Goal: Find specific page/section: Find specific page/section

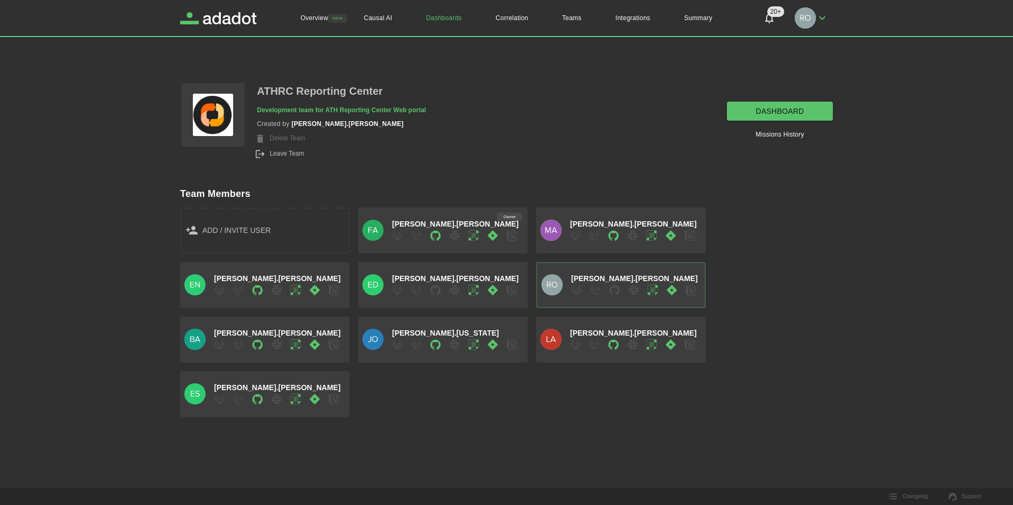
click at [307, 88] on p "ATHRC Reporting Center" at bounding box center [320, 91] width 126 height 19
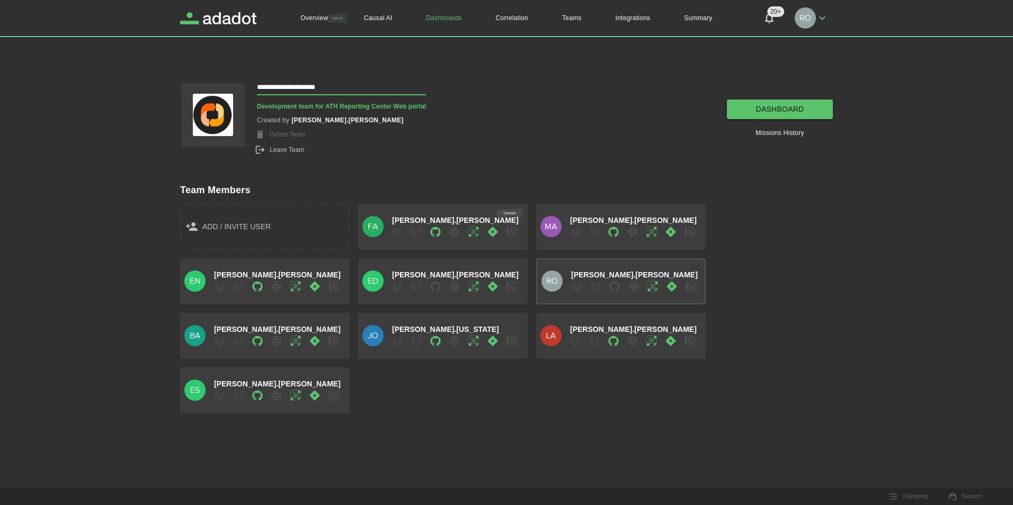
click at [315, 106] on p "Development team for ATH Reporting Center Web portal" at bounding box center [341, 106] width 169 height 11
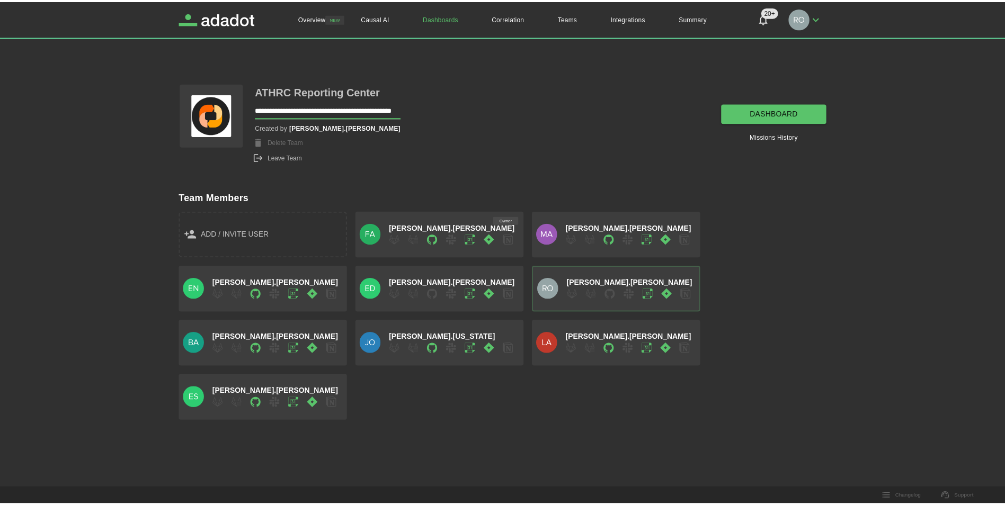
scroll to position [0, 54]
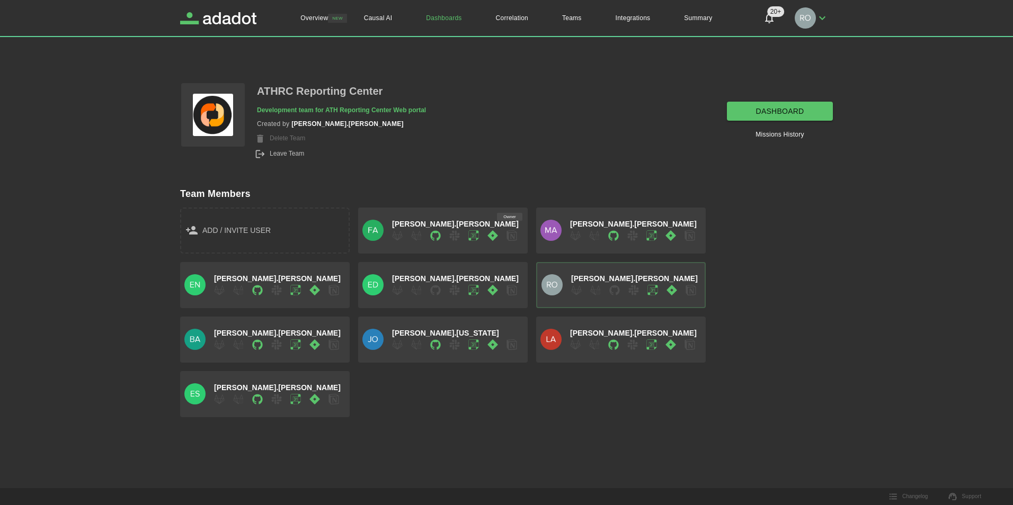
click at [534, 127] on div "ATHRC Reporting Center Development team for ATH Reporting Center Web portal Cre…" at bounding box center [496, 110] width 674 height 99
click at [788, 137] on link "Missions History" at bounding box center [779, 134] width 48 height 11
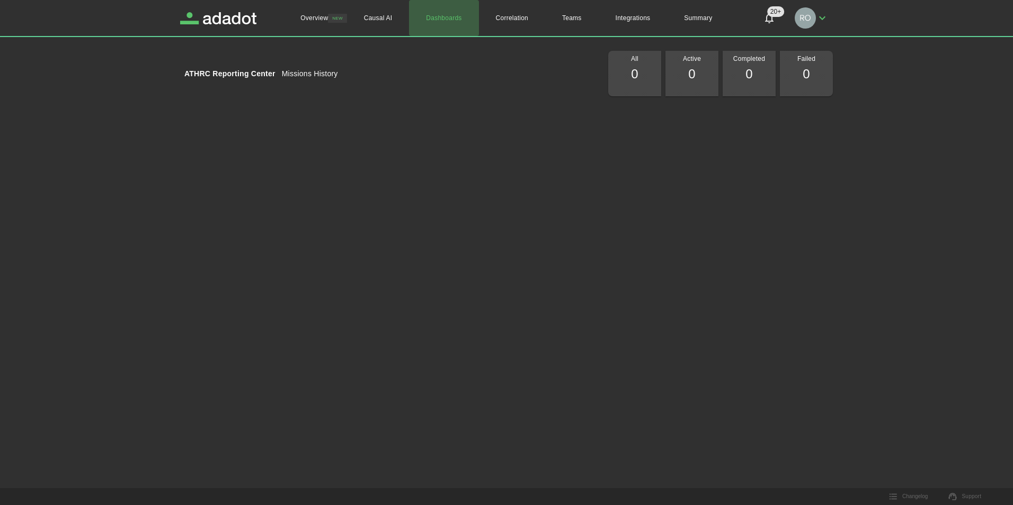
click at [453, 21] on link "Dashboards" at bounding box center [443, 18] width 69 height 36
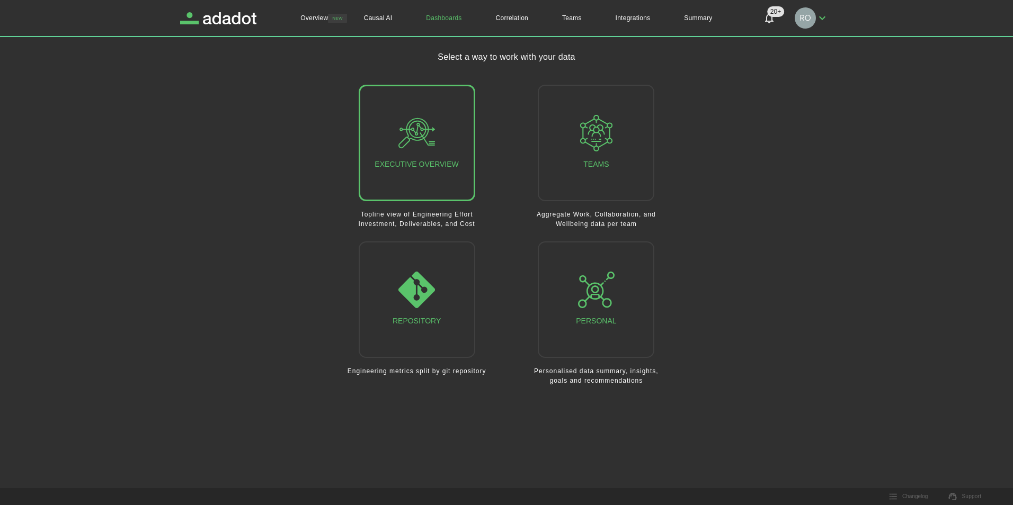
click at [446, 169] on div "Executive Overview" at bounding box center [417, 143] width 84 height 56
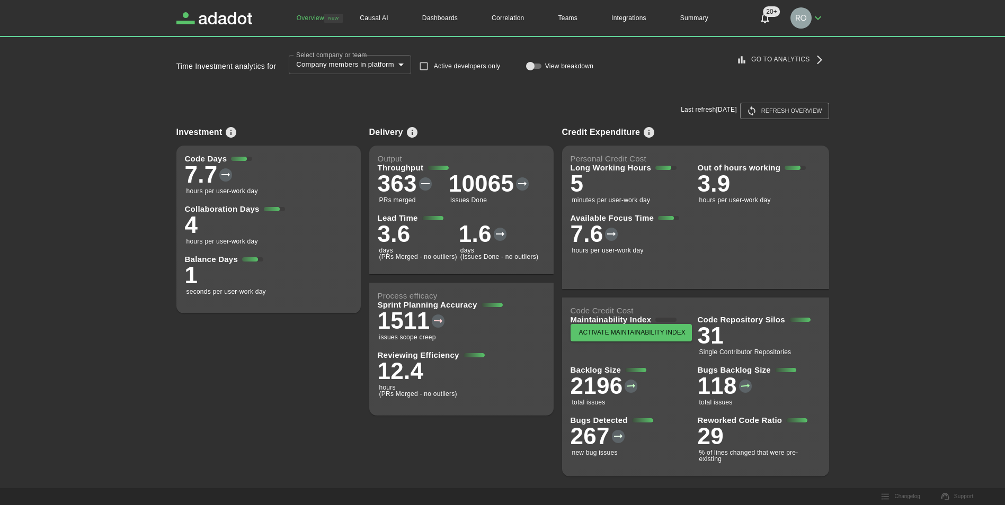
click at [779, 61] on link "Go to Analytics" at bounding box center [781, 59] width 94 height 17
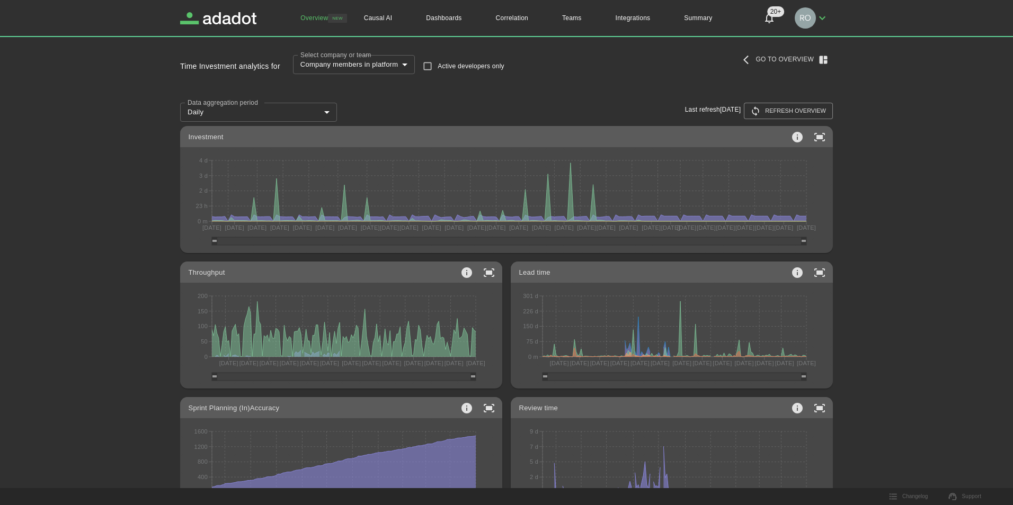
click at [376, 67] on body "**********" at bounding box center [506, 252] width 1013 height 505
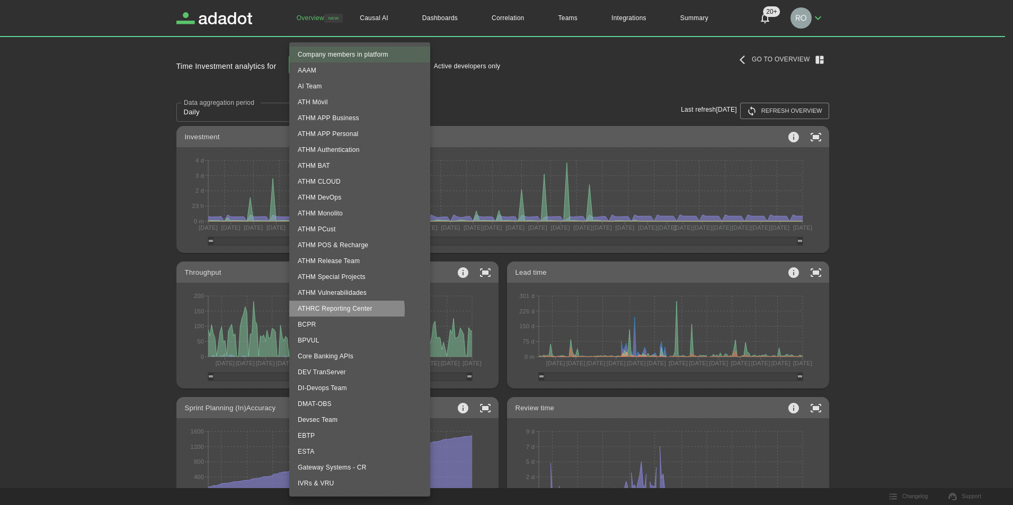
click at [345, 310] on li "ATHRC Reporting Center" at bounding box center [359, 309] width 141 height 16
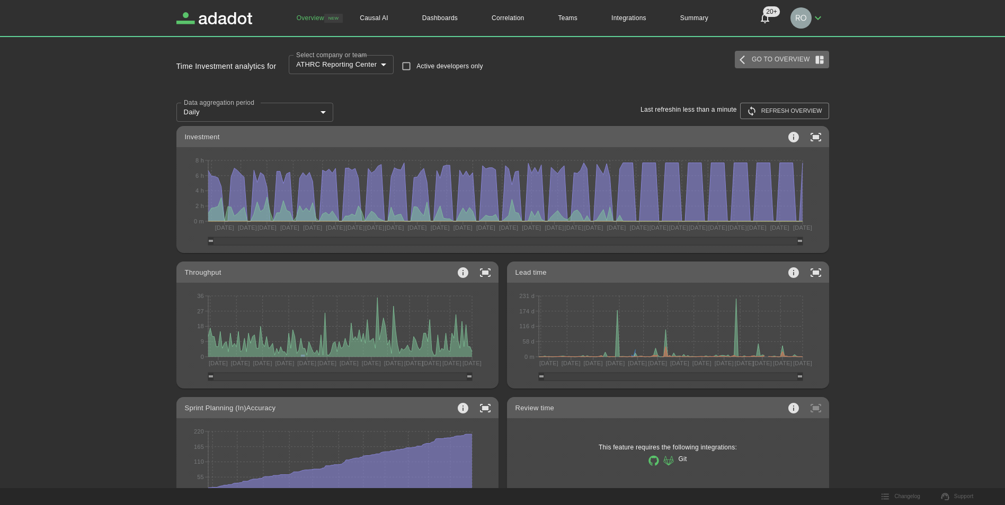
click at [784, 65] on link "Go to Overview" at bounding box center [782, 59] width 94 height 17
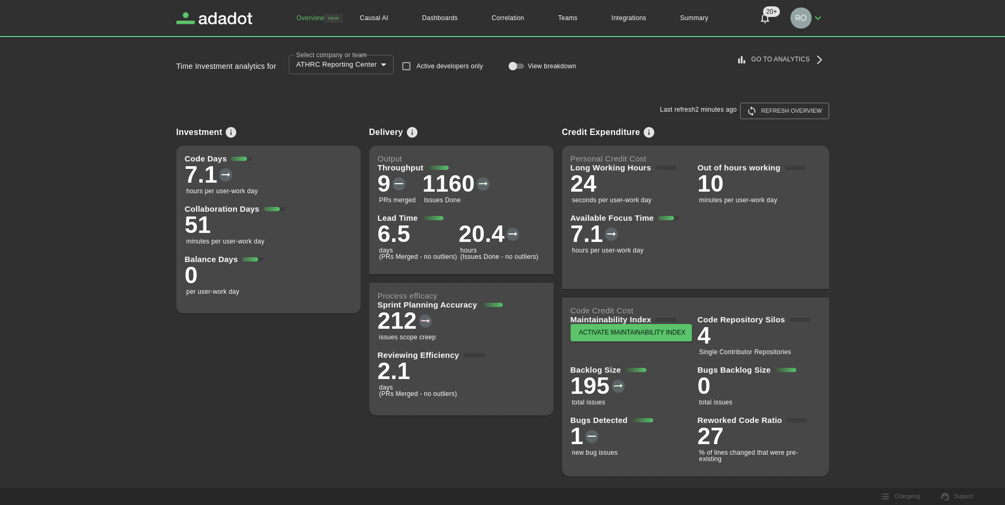
click at [367, 67] on body "**********" at bounding box center [502, 252] width 1005 height 505
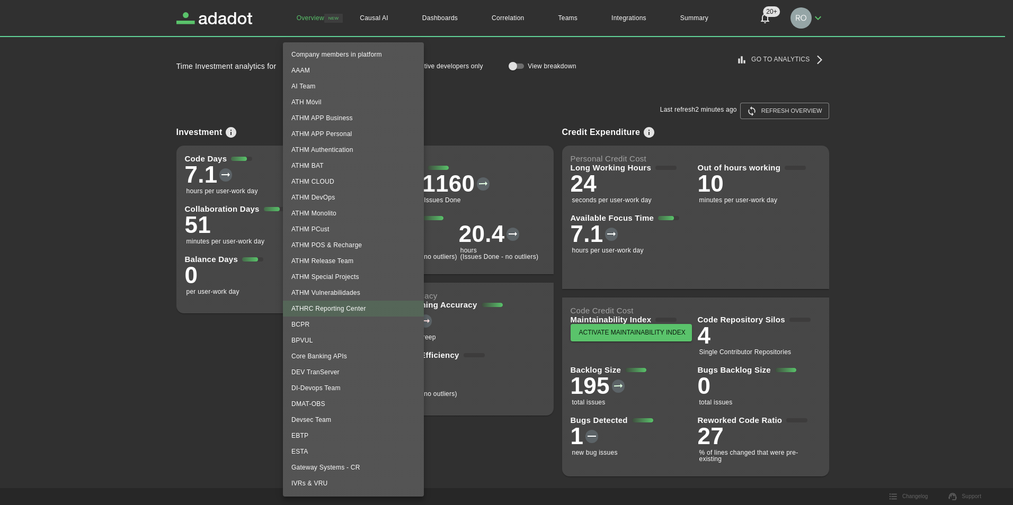
click at [226, 353] on div at bounding box center [506, 252] width 1013 height 505
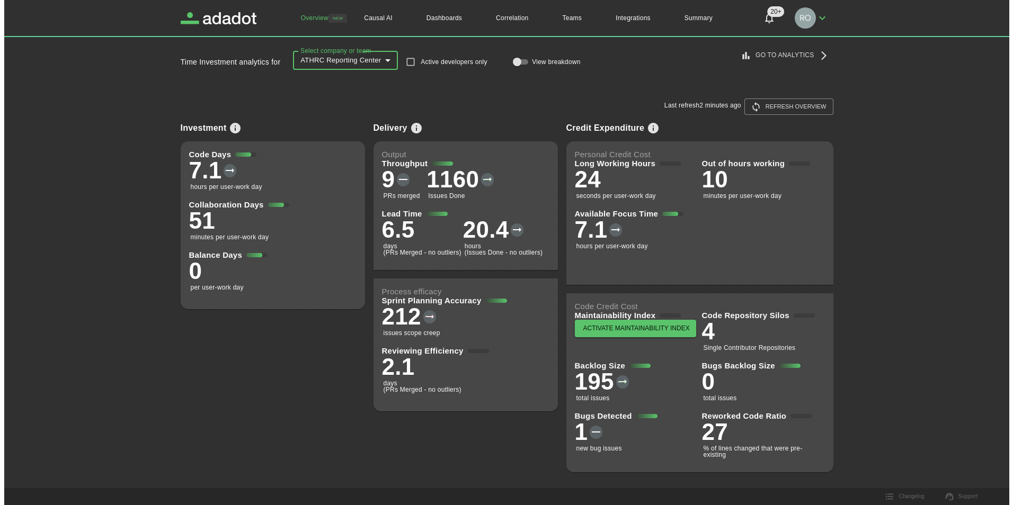
scroll to position [5, 0]
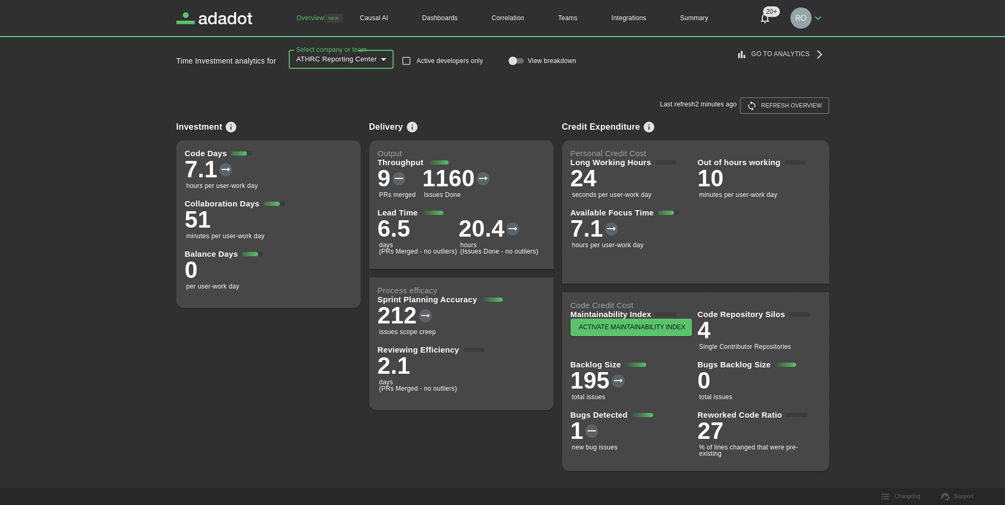
click at [432, 458] on div "Delivery Output Throughput 9 PRs merged 1160 Issues Done Lead Time 6.5 days (PR…" at bounding box center [457, 288] width 193 height 366
click at [577, 425] on p "1" at bounding box center [576, 431] width 13 height 23
click at [641, 416] on span at bounding box center [642, 415] width 21 height 4
click at [192, 370] on div "Investment Code Days 7.1 hours per user-work day Collaboration Days 51 minutes …" at bounding box center [264, 288] width 193 height 366
click at [350, 54] on label "Select company or team" at bounding box center [733, 49] width 874 height 9
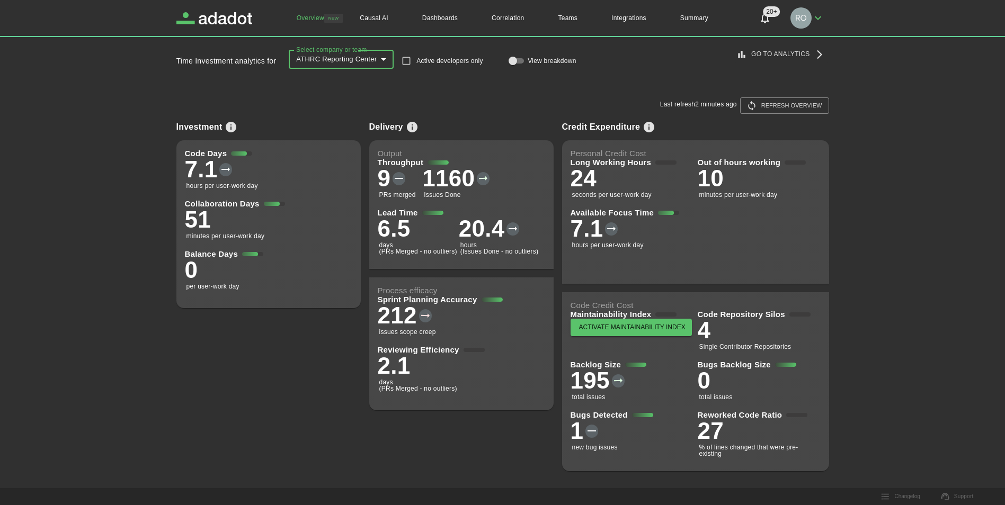
click at [352, 62] on body "**********" at bounding box center [502, 247] width 1005 height 505
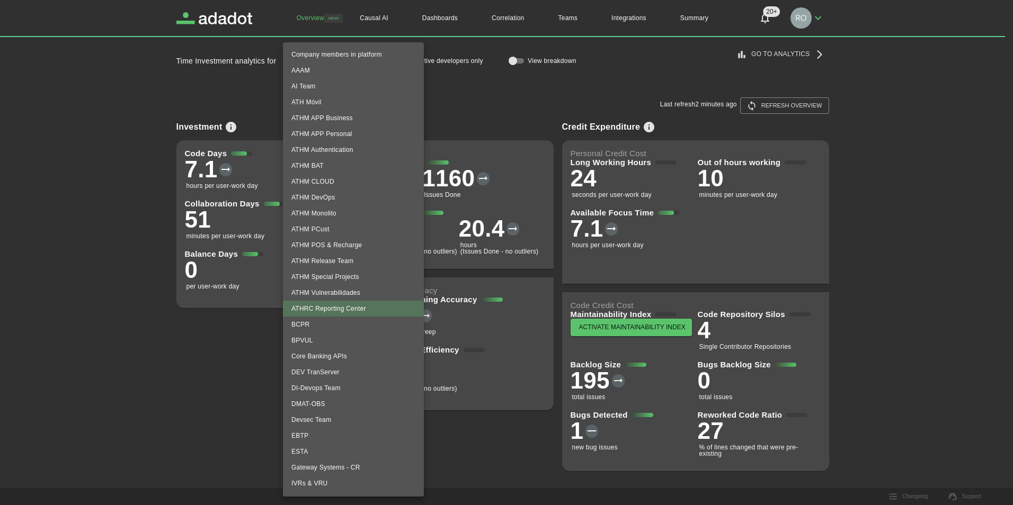
click at [335, 110] on li "ATH Móvil" at bounding box center [353, 102] width 141 height 16
type input "**********"
